Goal: Task Accomplishment & Management: Manage account settings

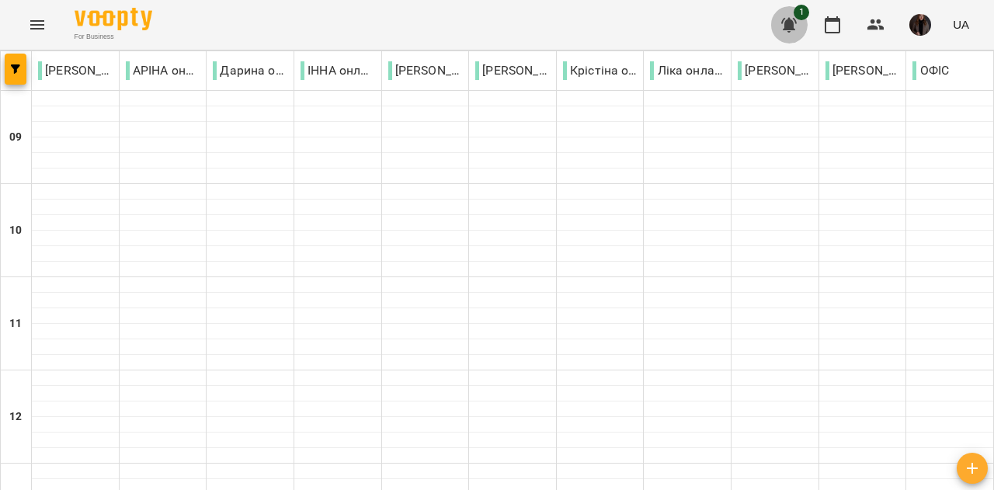
click at [789, 18] on icon "button" at bounding box center [789, 25] width 19 height 19
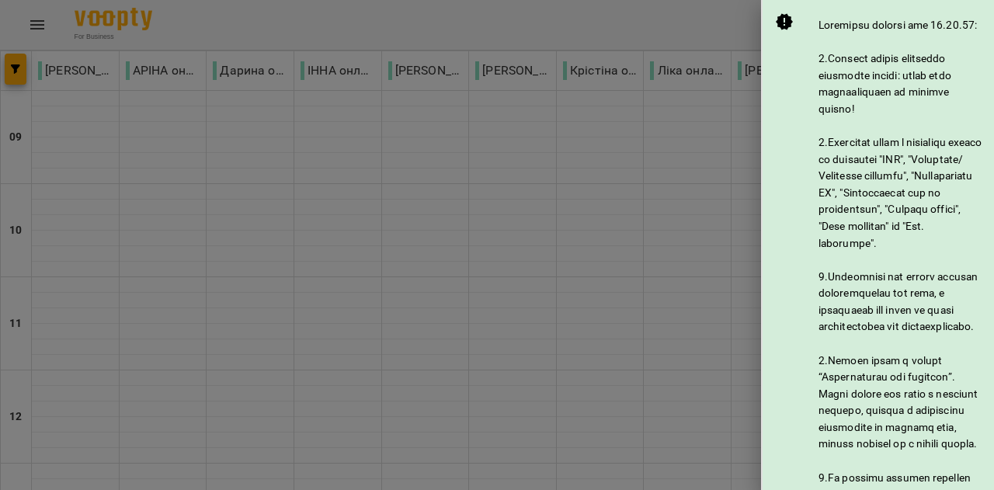
click at [625, 55] on div at bounding box center [497, 245] width 994 height 490
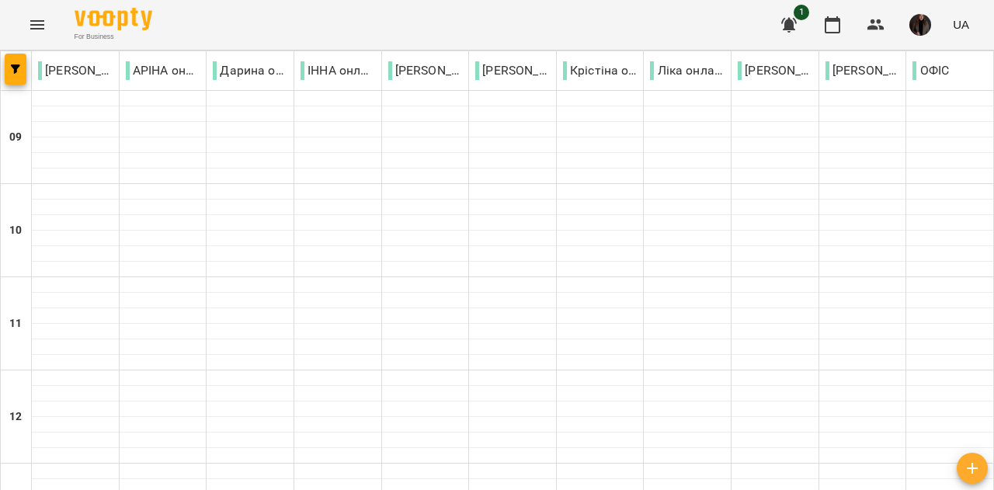
scroll to position [822, 0]
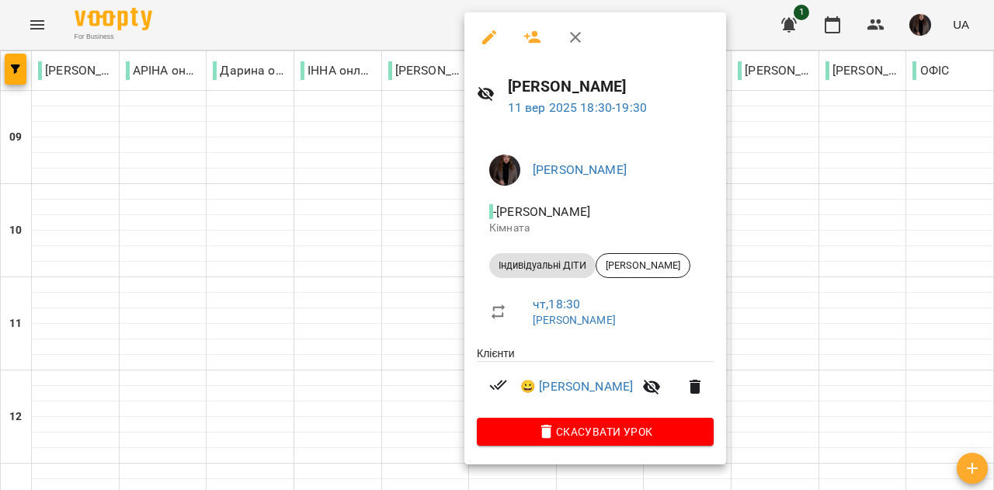
click at [491, 41] on icon "button" at bounding box center [489, 37] width 19 height 19
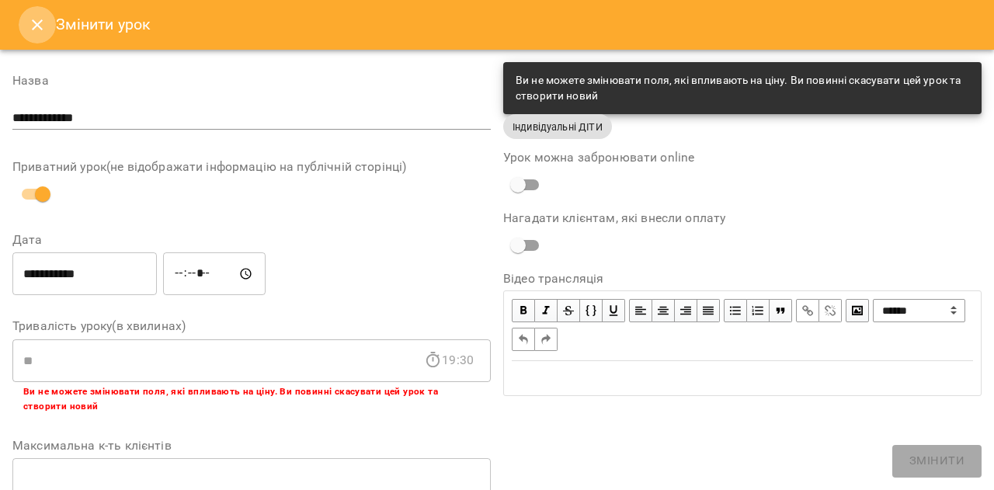
click at [37, 27] on icon "Close" at bounding box center [37, 25] width 19 height 19
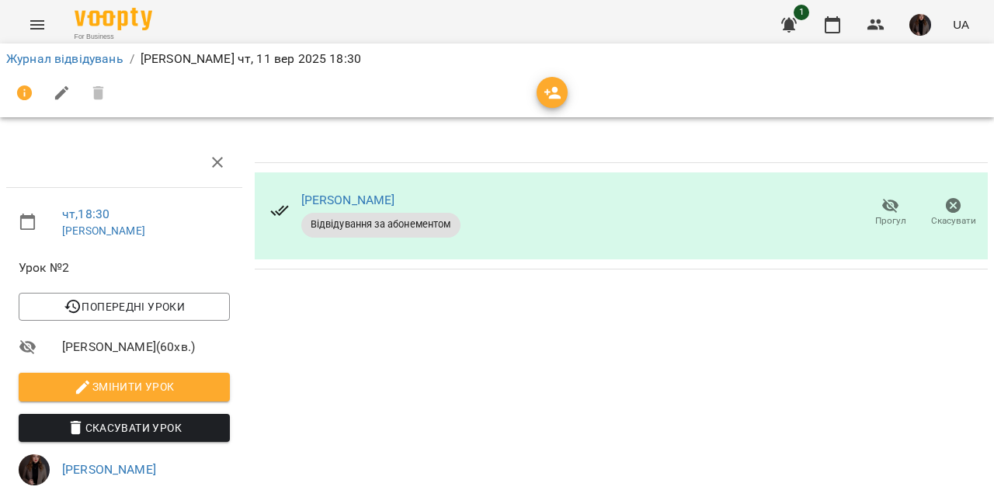
click at [280, 209] on icon at bounding box center [279, 210] width 19 height 19
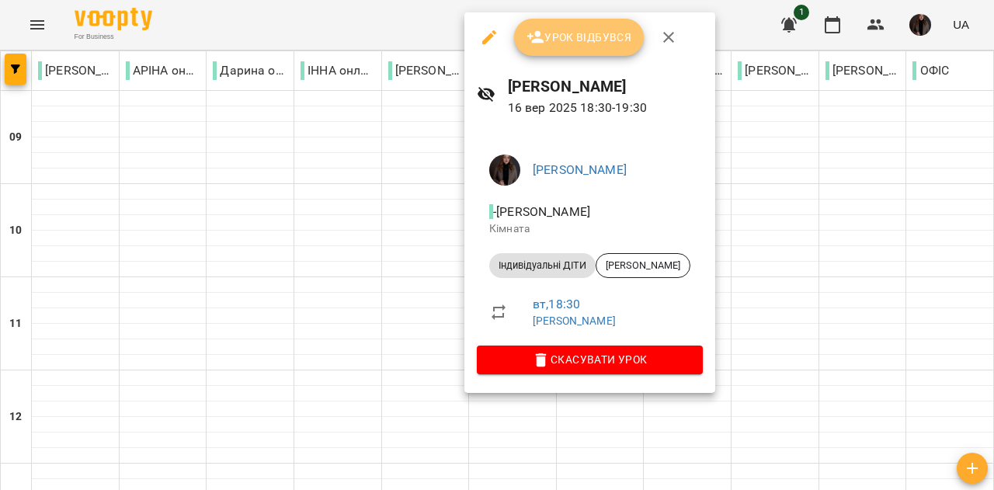
click at [533, 36] on icon "button" at bounding box center [535, 37] width 17 height 12
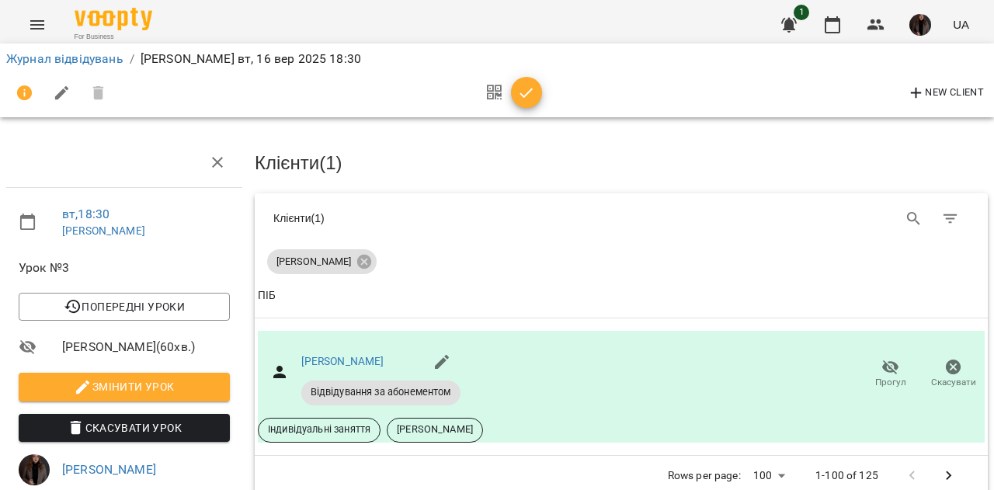
click at [529, 96] on icon "button" at bounding box center [526, 93] width 19 height 19
